Goal: Check status: Check status

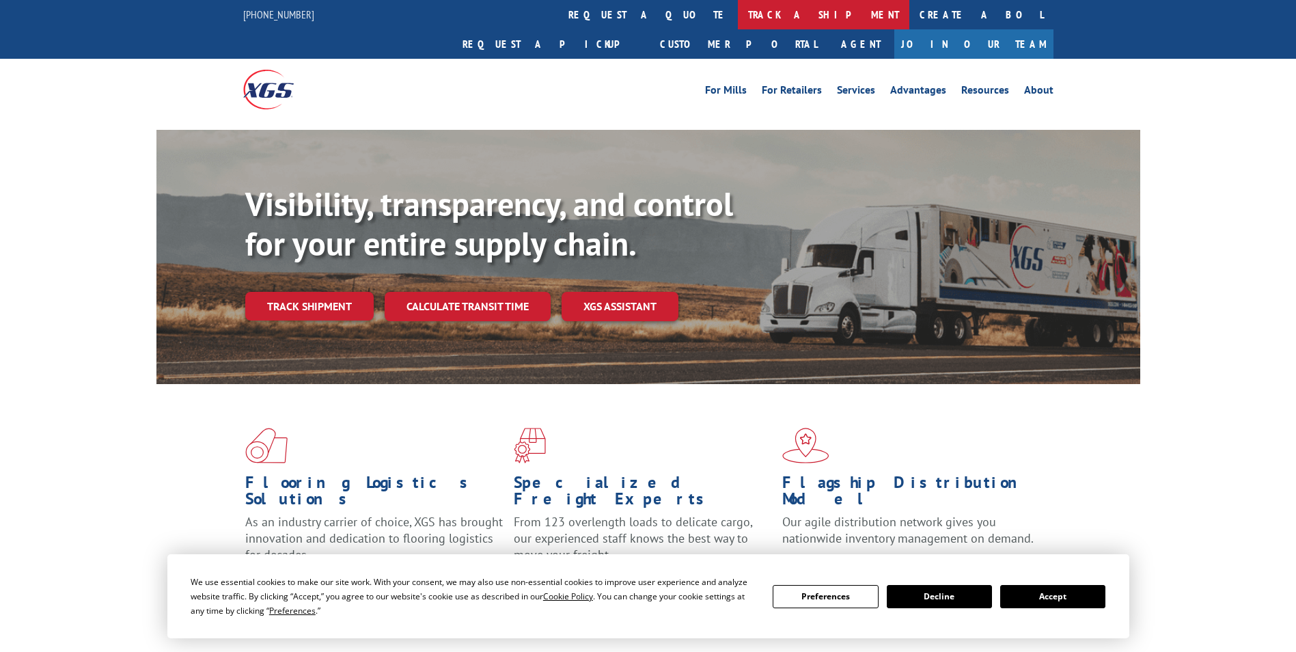
click at [738, 25] on link "track a shipment" at bounding box center [823, 14] width 171 height 29
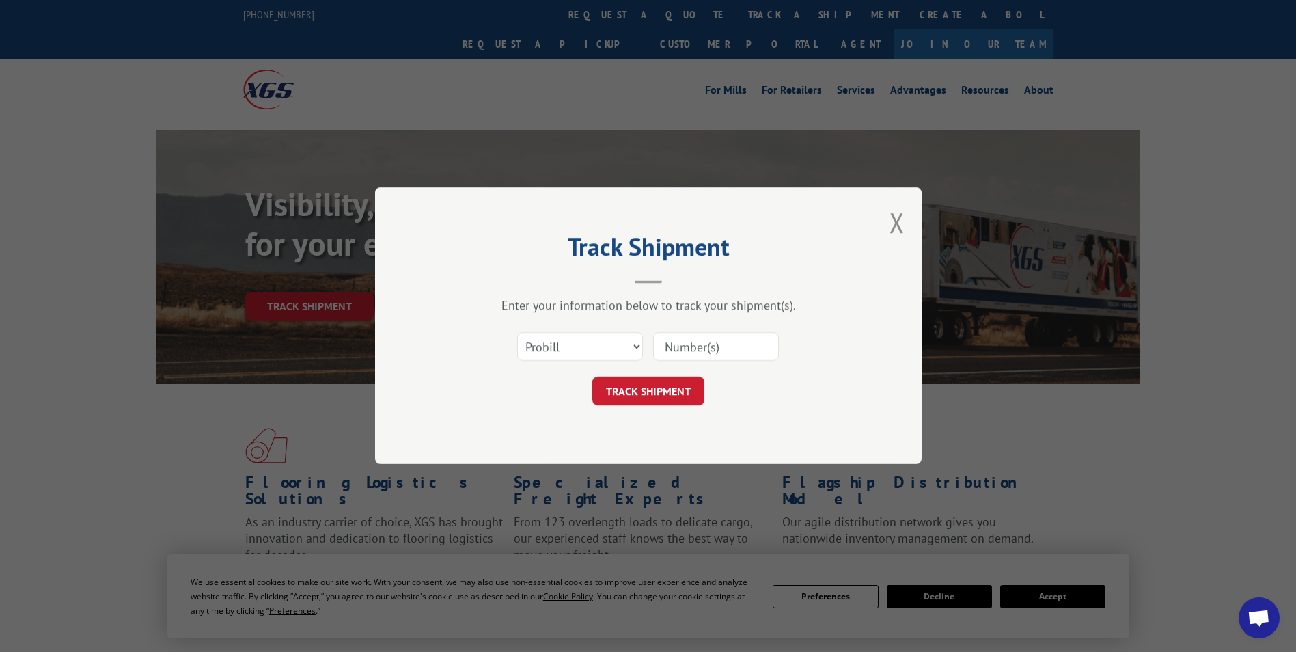
click at [695, 350] on input at bounding box center [716, 347] width 126 height 29
paste input "XGS"
type input "XGS"
click at [697, 323] on div "Enter your information below to track your shipment(s). Select category... Prob…" at bounding box center [648, 352] width 410 height 108
drag, startPoint x: 708, startPoint y: 353, endPoint x: 622, endPoint y: 352, distance: 86.8
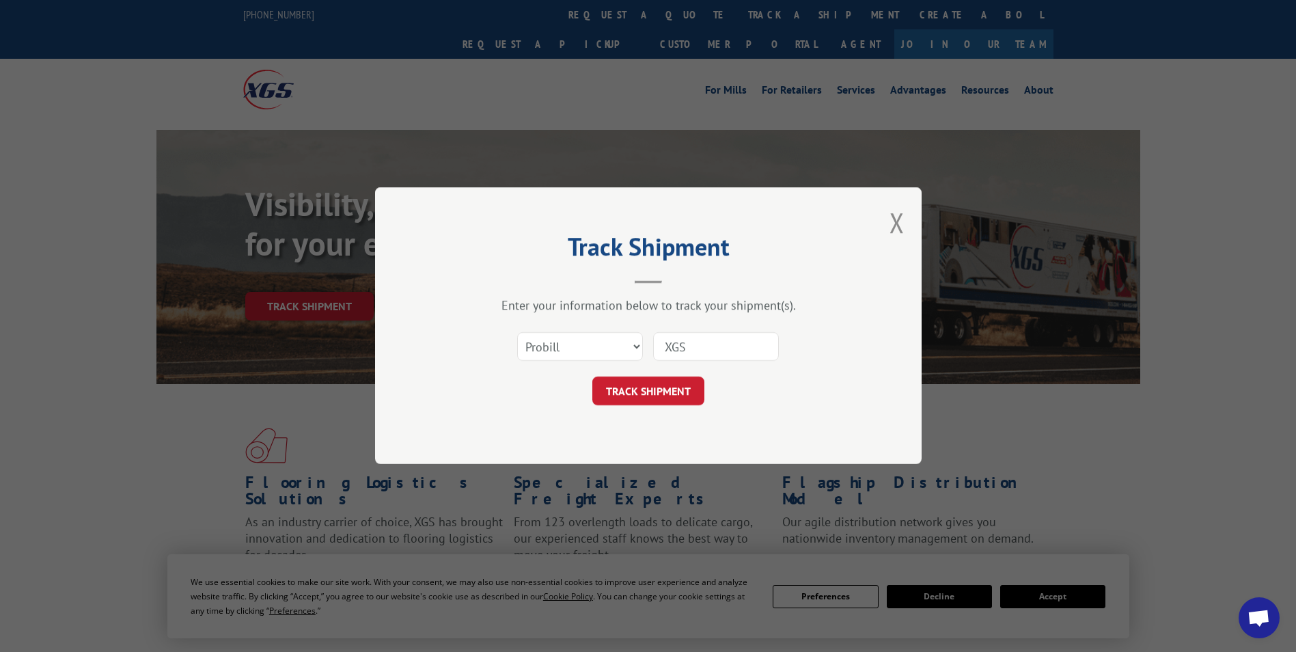
click at [622, 352] on div "Select category... Probill BOL PO XGS" at bounding box center [648, 346] width 410 height 45
click at [689, 352] on input at bounding box center [716, 347] width 126 height 29
paste input "134805572"
type input "134805572"
click at [678, 398] on button "TRACK SHIPMENT" at bounding box center [648, 391] width 112 height 29
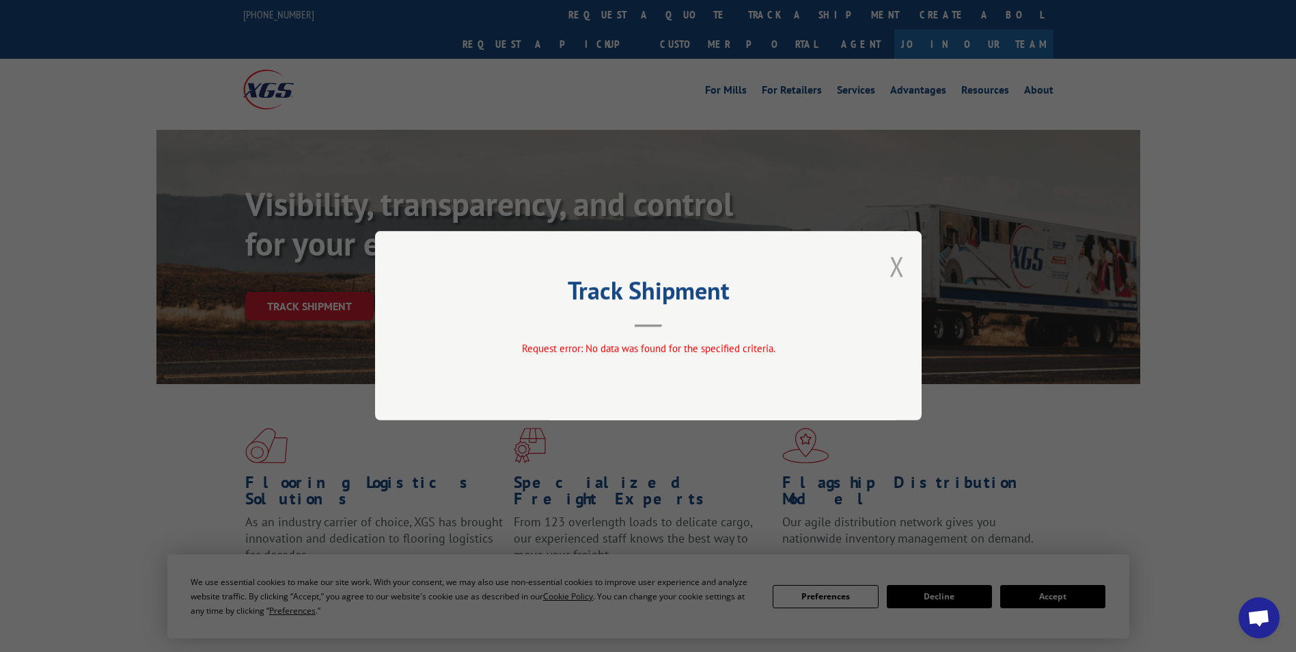
click at [898, 262] on button "Close modal" at bounding box center [896, 266] width 15 height 36
